Goal: Information Seeking & Learning: Learn about a topic

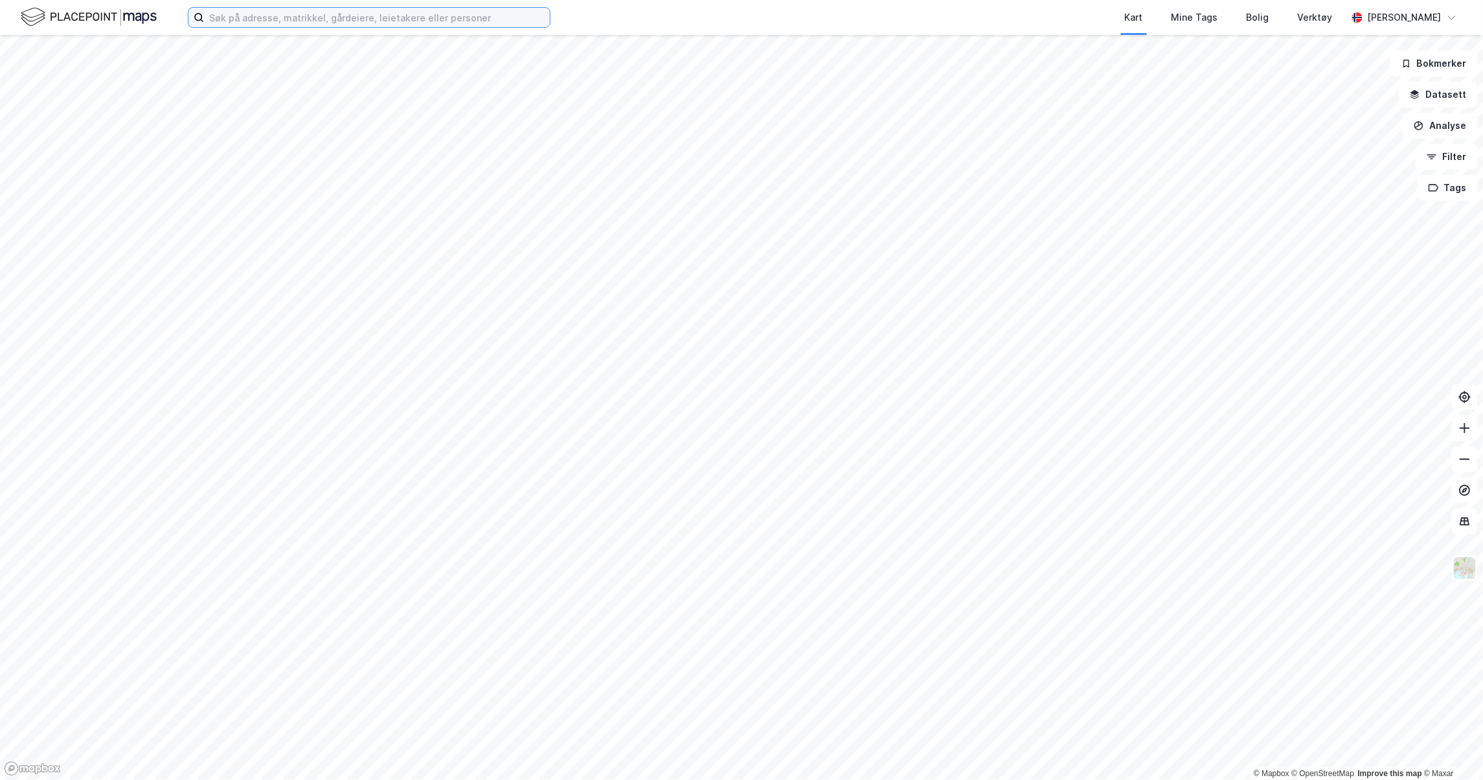
click at [253, 19] on input at bounding box center [377, 17] width 346 height 19
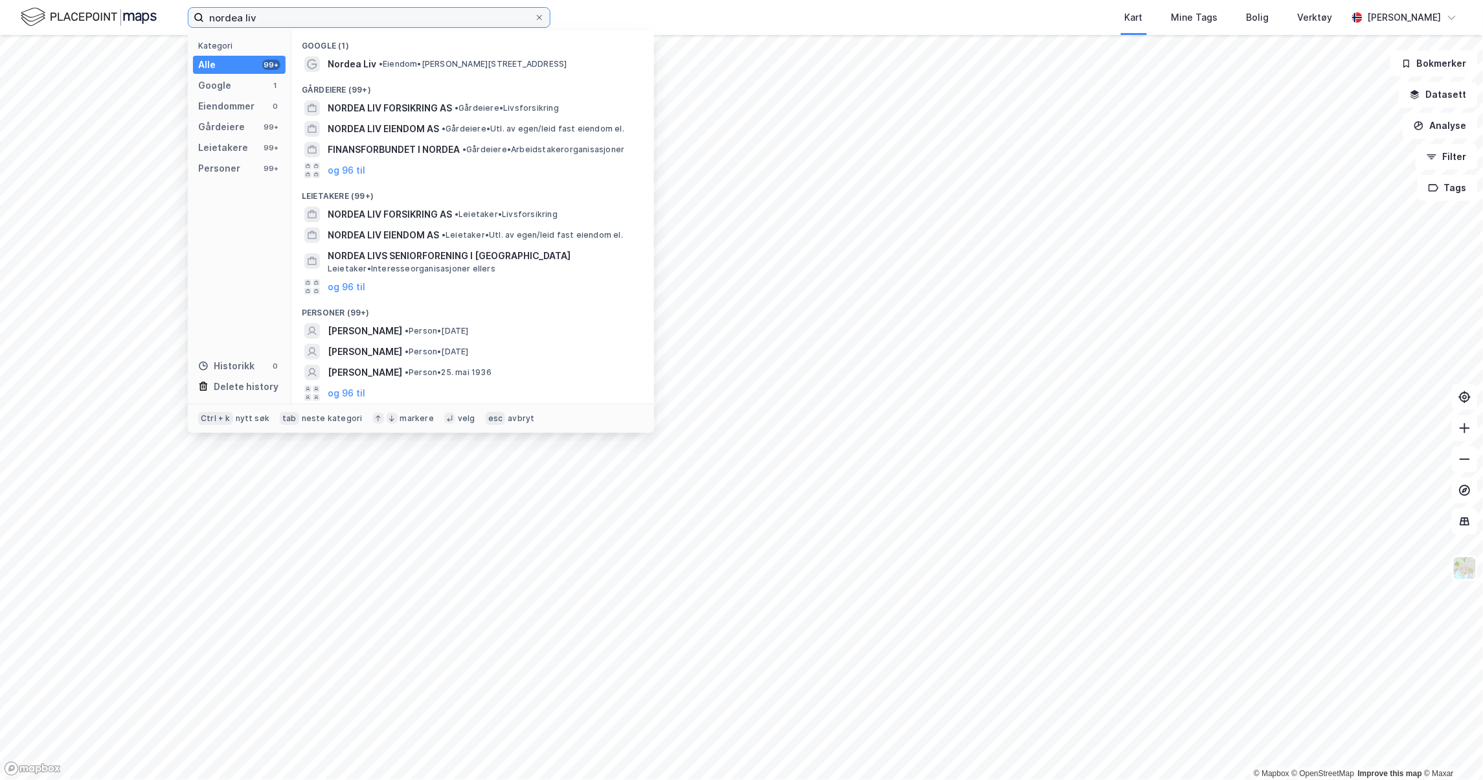
type input "nordea liv"
click at [348, 125] on span "NORDEA LIV EIENDOM AS" at bounding box center [383, 129] width 111 height 16
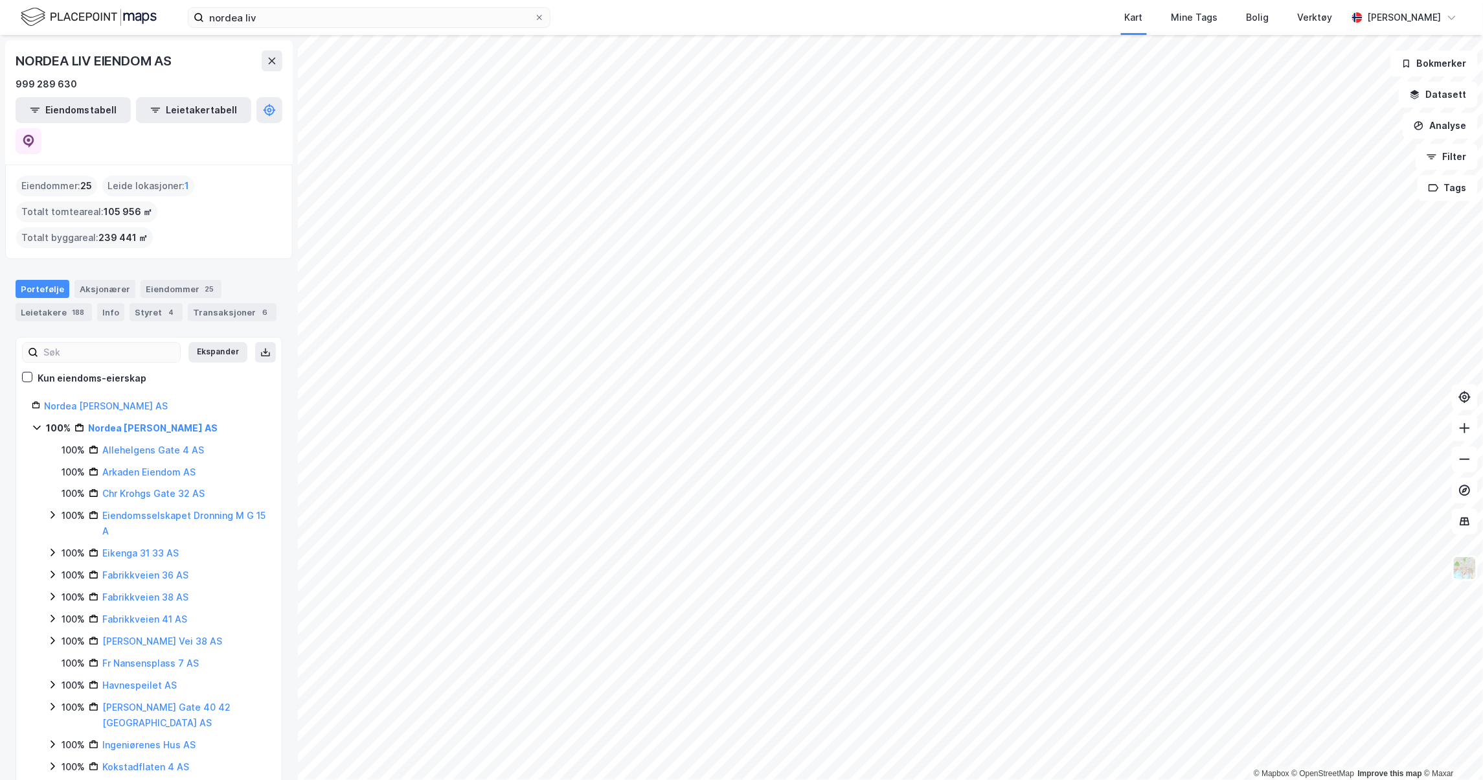
click at [65, 176] on div "Eiendommer : 25" at bounding box center [56, 186] width 81 height 21
click at [69, 102] on button "Eiendomstabell" at bounding box center [73, 110] width 115 height 26
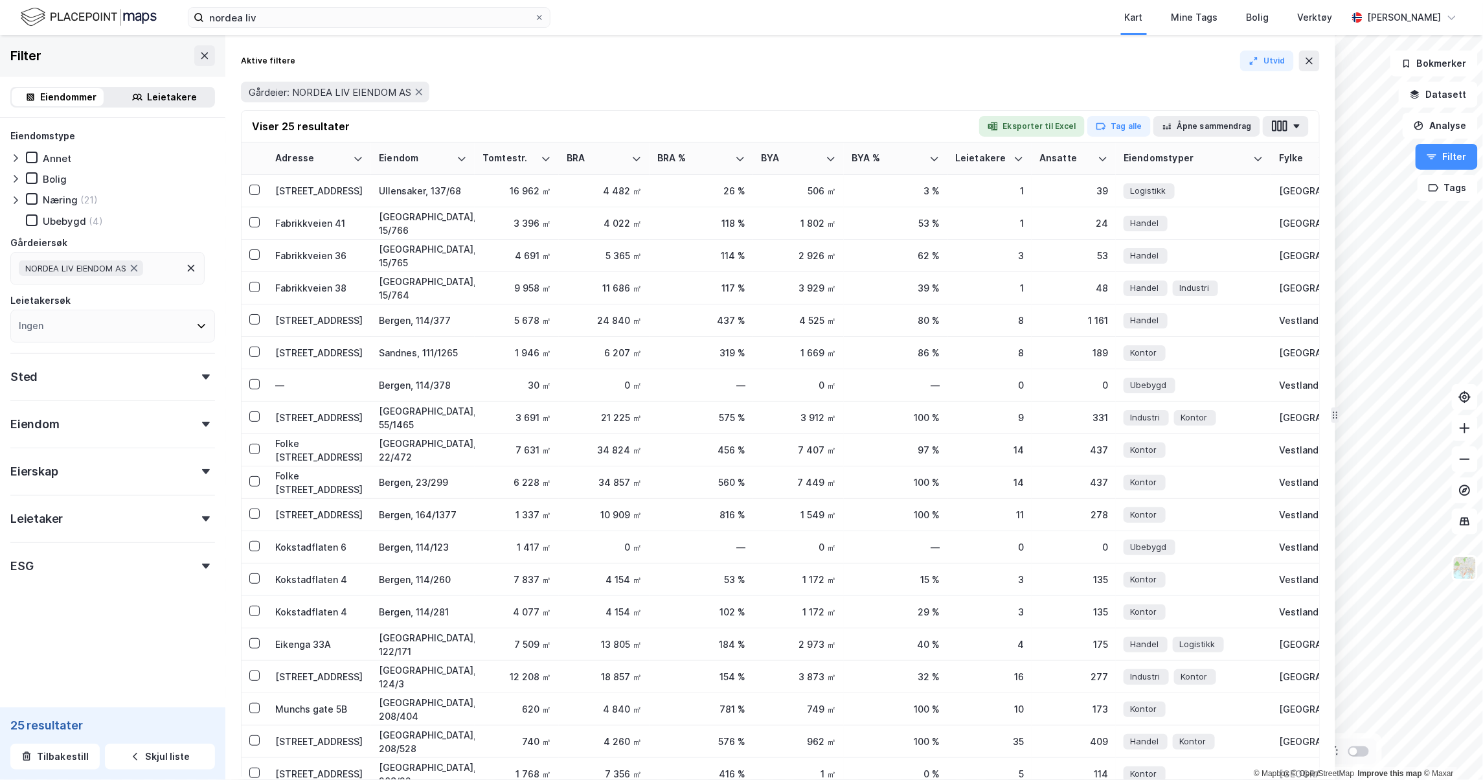
drag, startPoint x: 1183, startPoint y: 510, endPoint x: 1333, endPoint y: 531, distance: 151.7
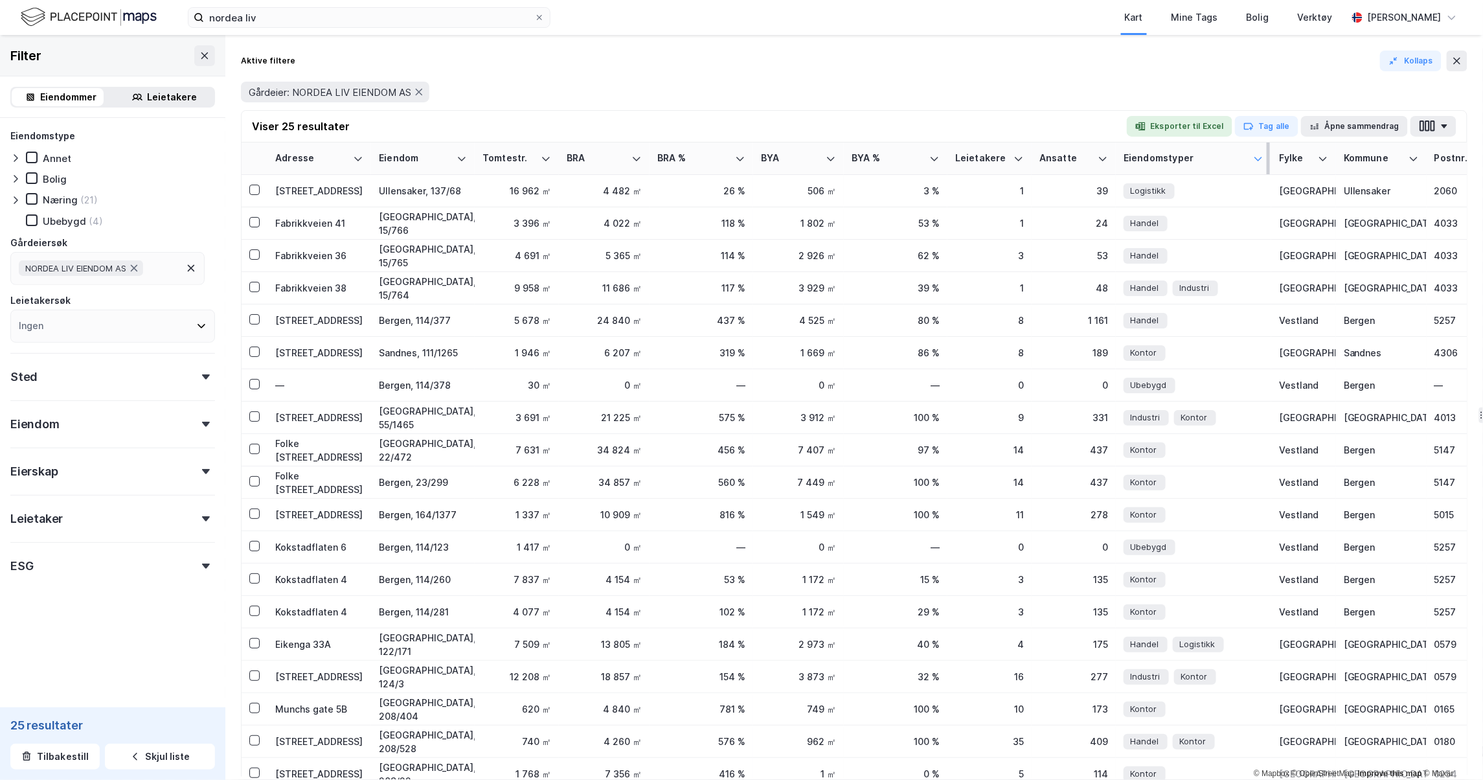
click at [1255, 158] on icon at bounding box center [1258, 159] width 10 height 10
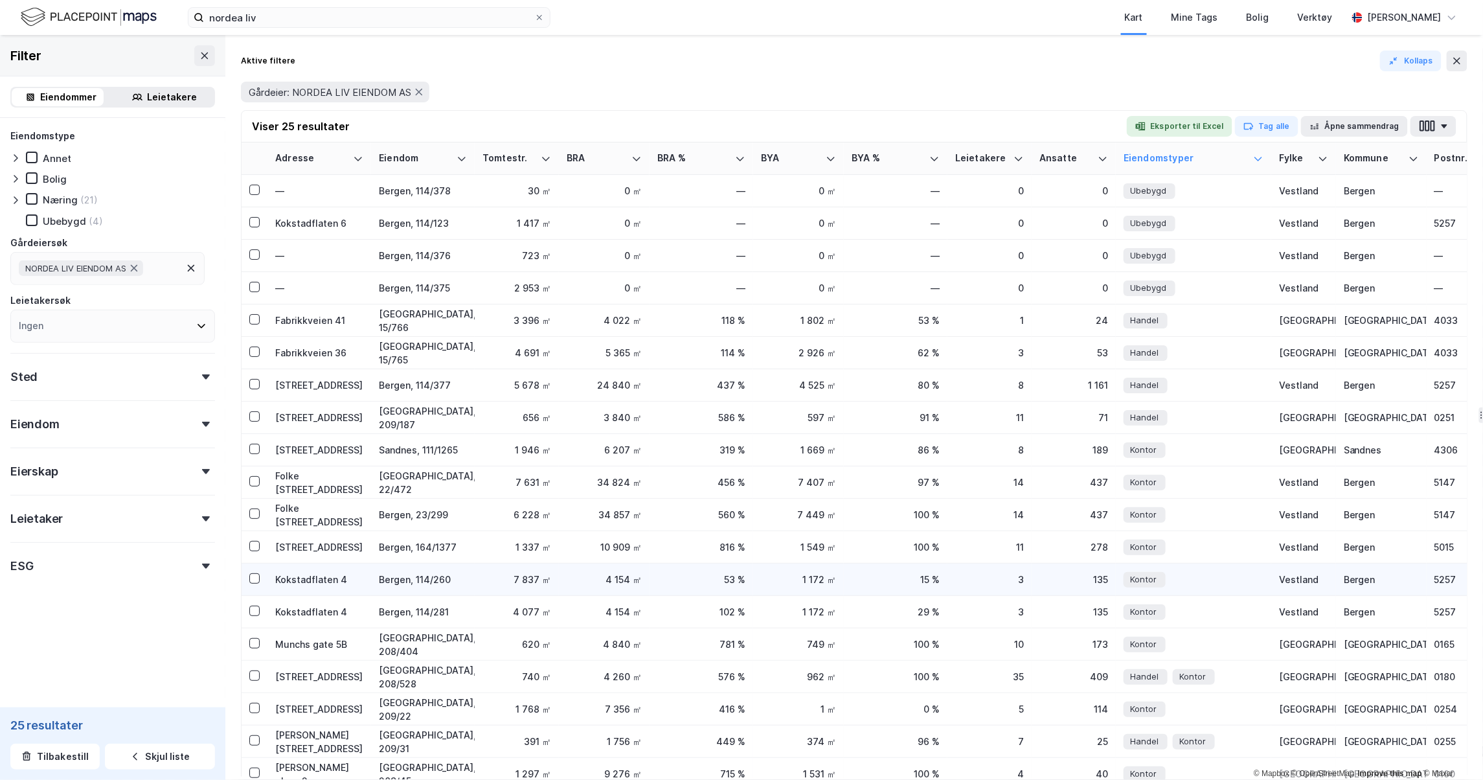
scroll to position [218, 0]
